Goal: Find specific page/section

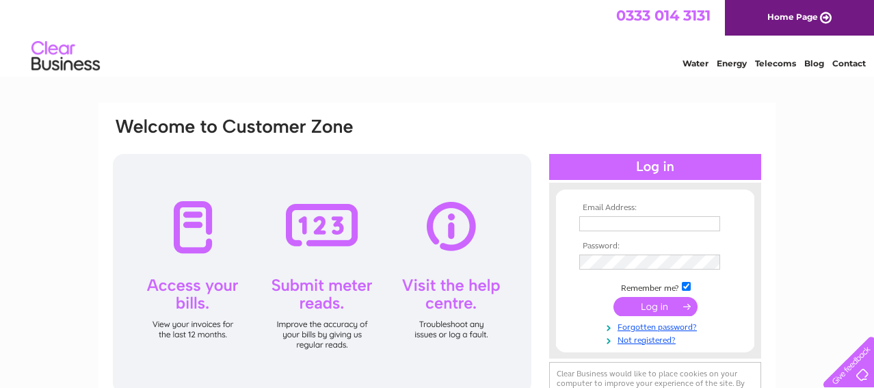
type input "morvynbell@yahoo.com"
click at [640, 306] on input "submit" at bounding box center [656, 306] width 84 height 19
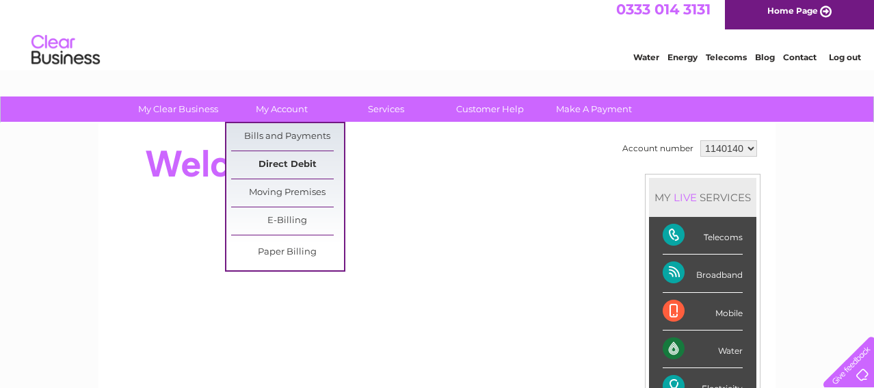
scroll to position [5, 0]
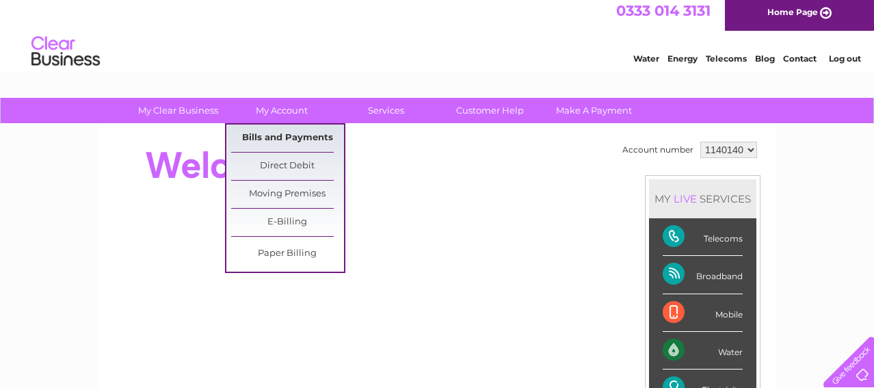
click at [286, 139] on link "Bills and Payments" at bounding box center [287, 137] width 113 height 27
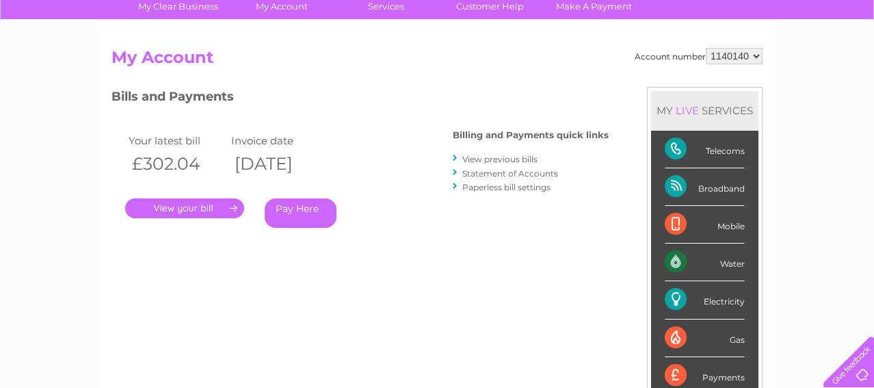
scroll to position [109, 0]
click at [194, 206] on link "." at bounding box center [184, 208] width 119 height 20
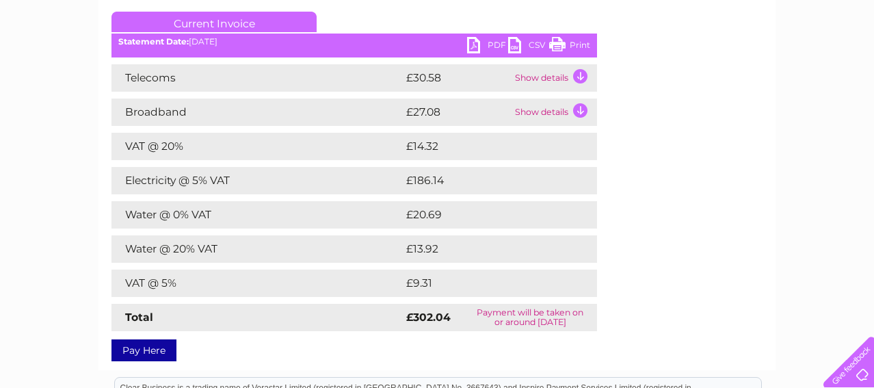
scroll to position [192, 0]
